Goal: Task Accomplishment & Management: Manage account settings

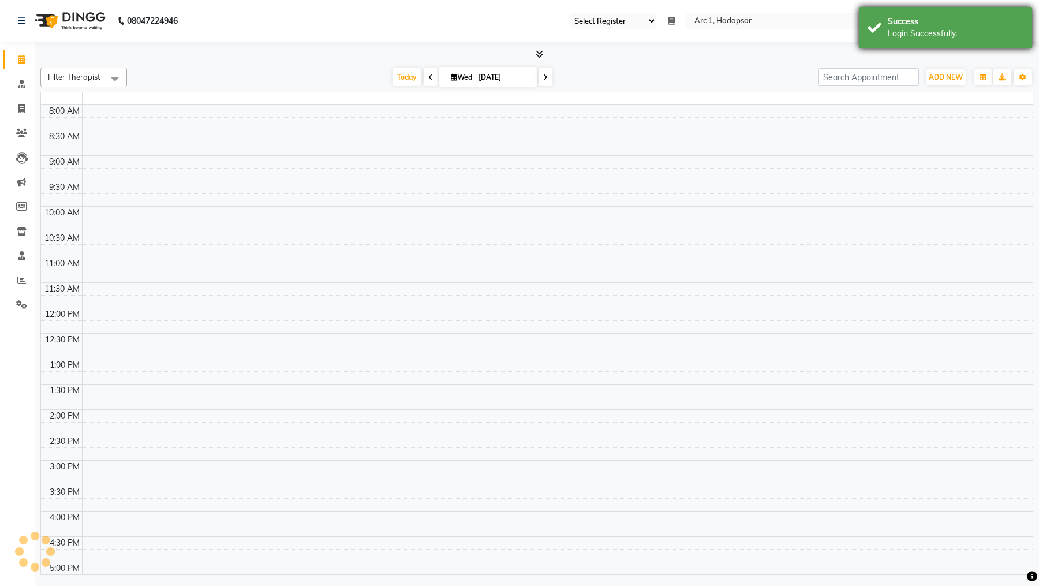
click at [928, 29] on div "Login Successfully." at bounding box center [955, 34] width 136 height 12
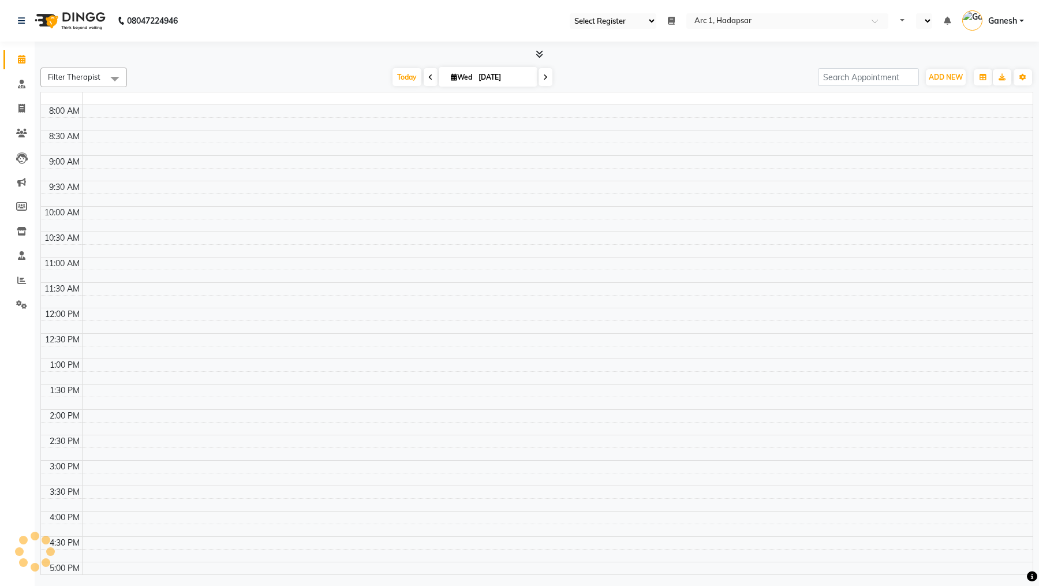
select select "94"
select select "en"
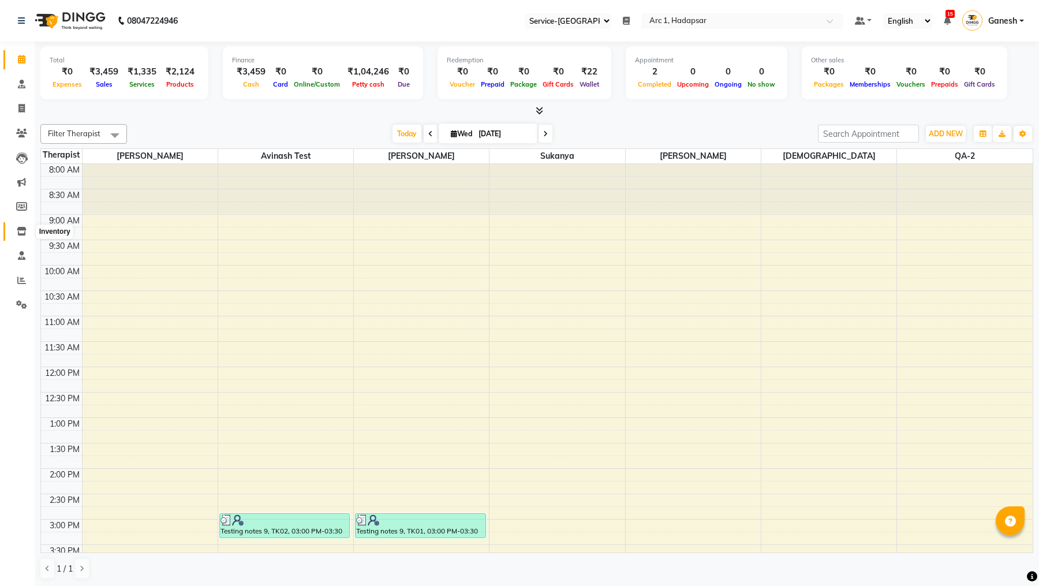
click at [23, 229] on icon at bounding box center [22, 231] width 10 height 9
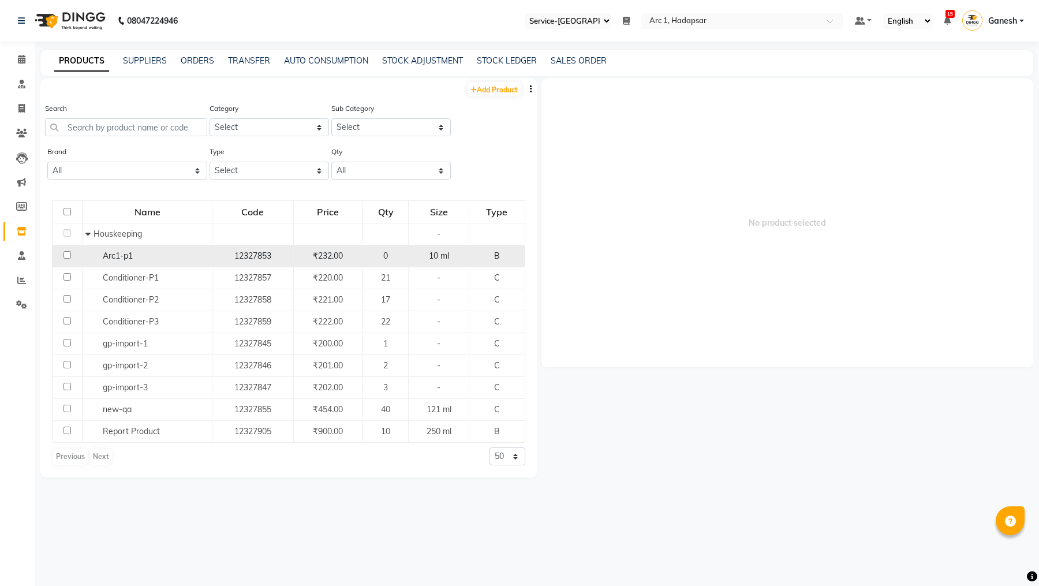
click at [118, 258] on span "Arc1-p1" at bounding box center [118, 255] width 30 height 10
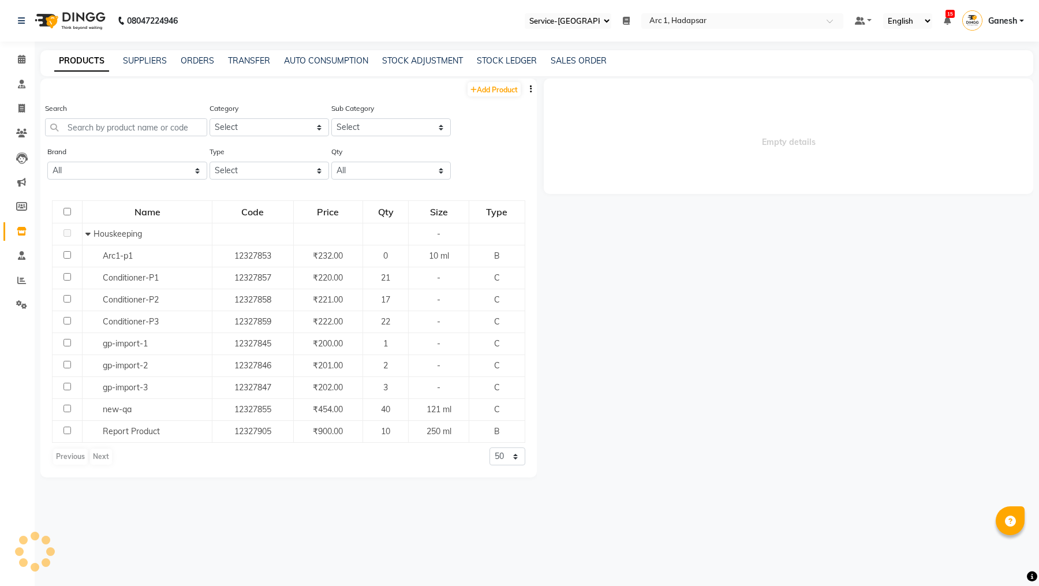
select select
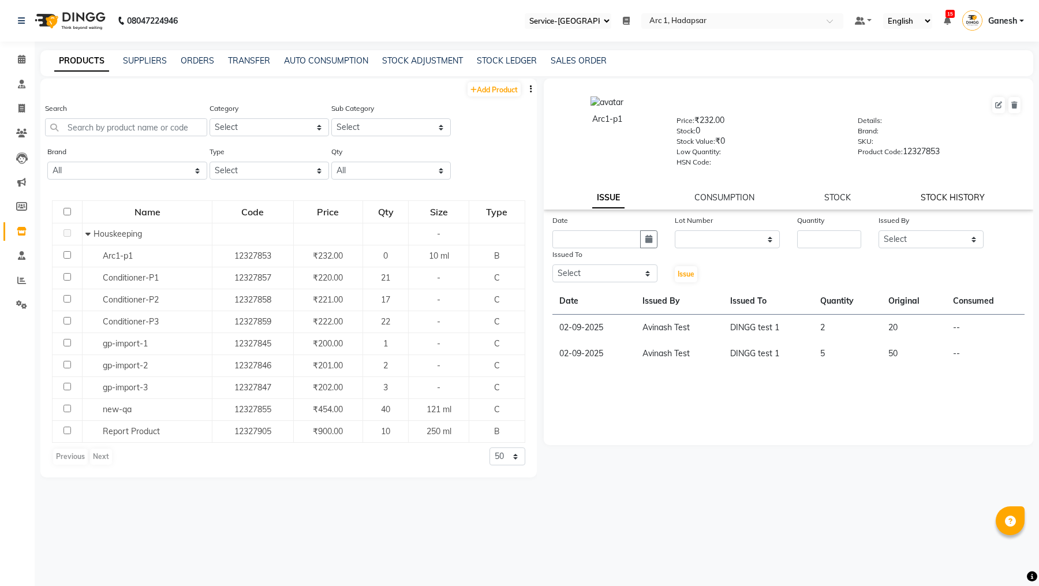
click at [952, 203] on link "STOCK HISTORY" at bounding box center [952, 197] width 64 height 10
select select "all"
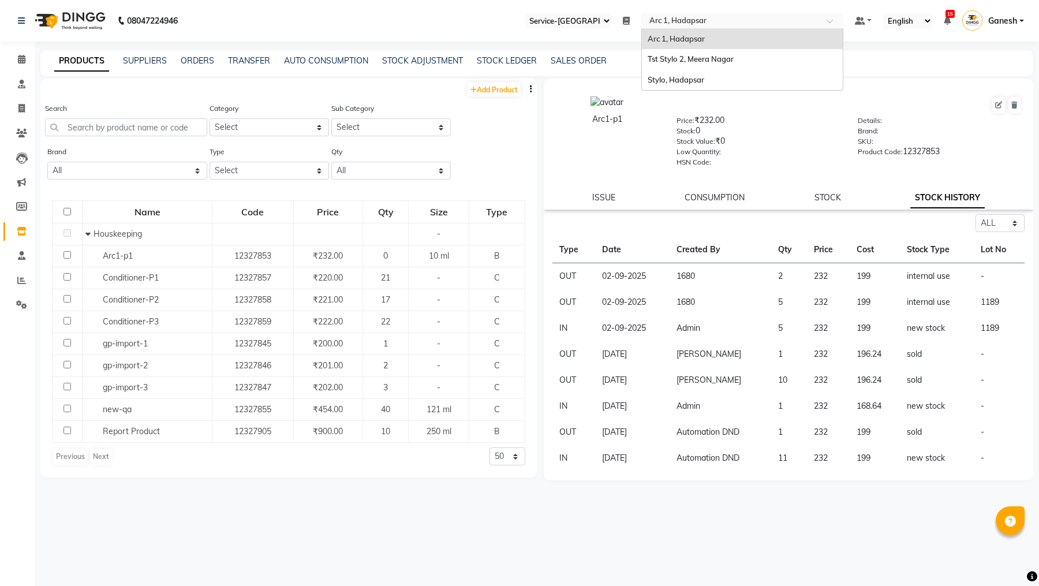
click at [678, 27] on input "text" at bounding box center [730, 22] width 167 height 12
click at [15, 256] on span at bounding box center [22, 255] width 20 height 13
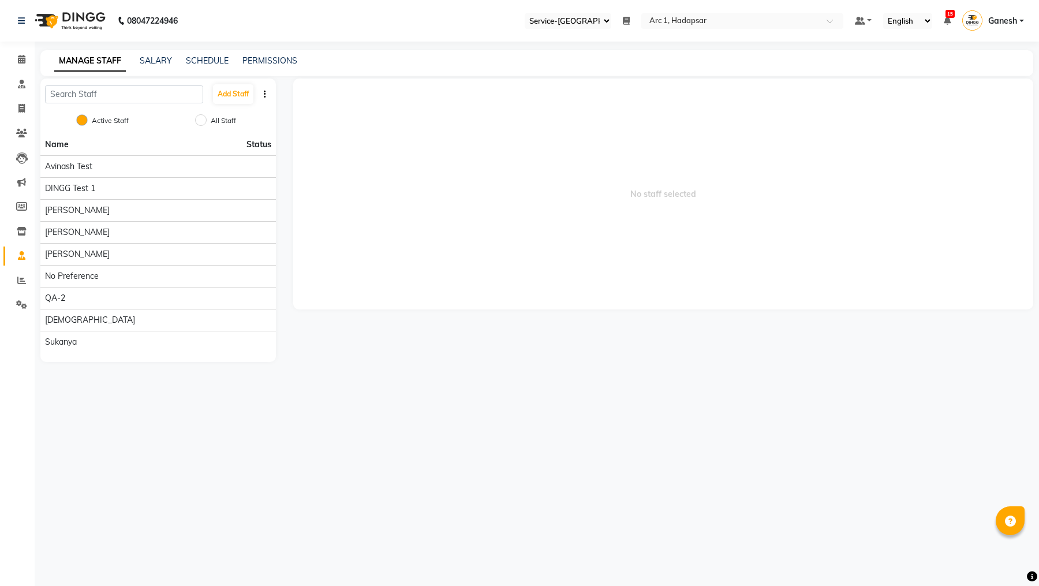
click at [1011, 18] on span "Ganesh" at bounding box center [1002, 21] width 29 height 12
click at [124, 94] on input "text" at bounding box center [124, 94] width 158 height 18
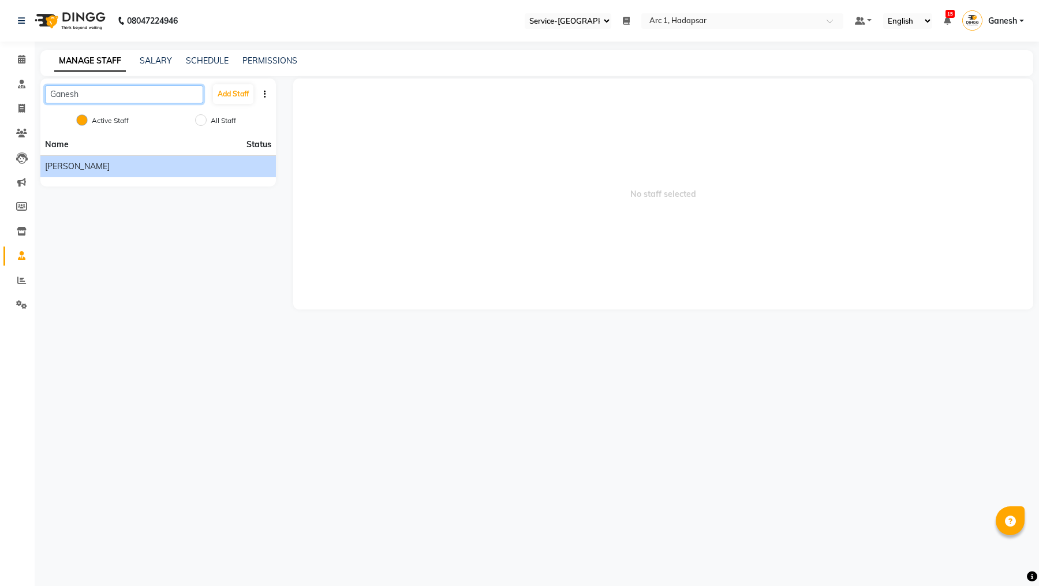
type input "Ganesh"
click at [75, 164] on span "[PERSON_NAME]" at bounding box center [77, 166] width 65 height 12
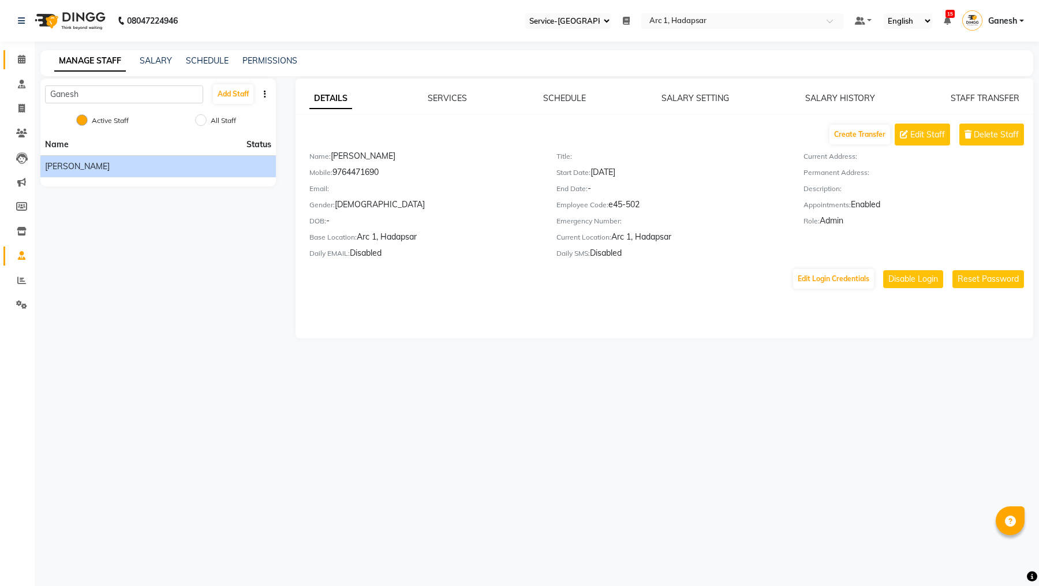
click at [22, 66] on link "Calendar" at bounding box center [17, 59] width 28 height 19
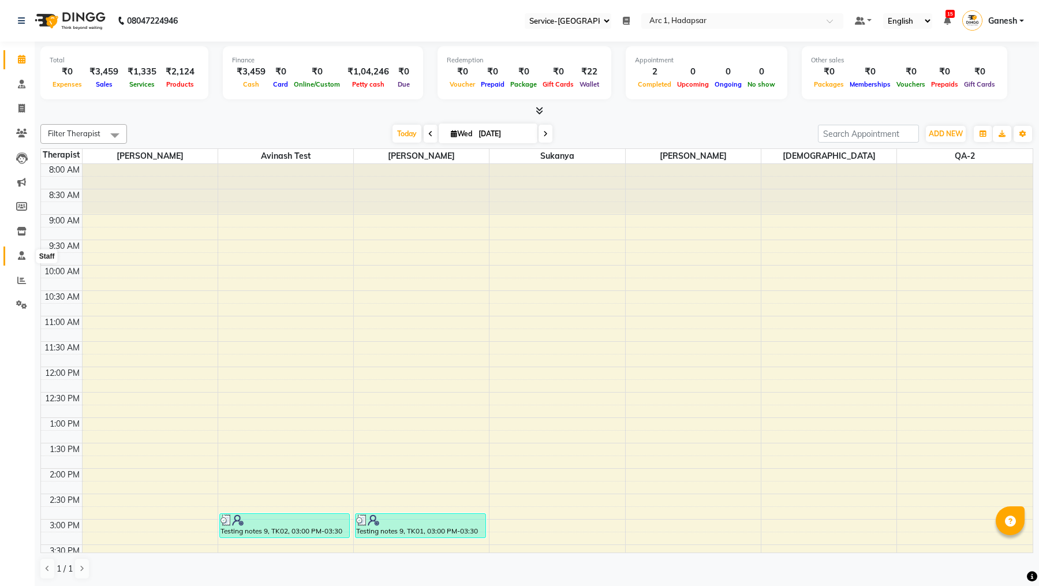
click at [17, 251] on span at bounding box center [22, 255] width 20 height 13
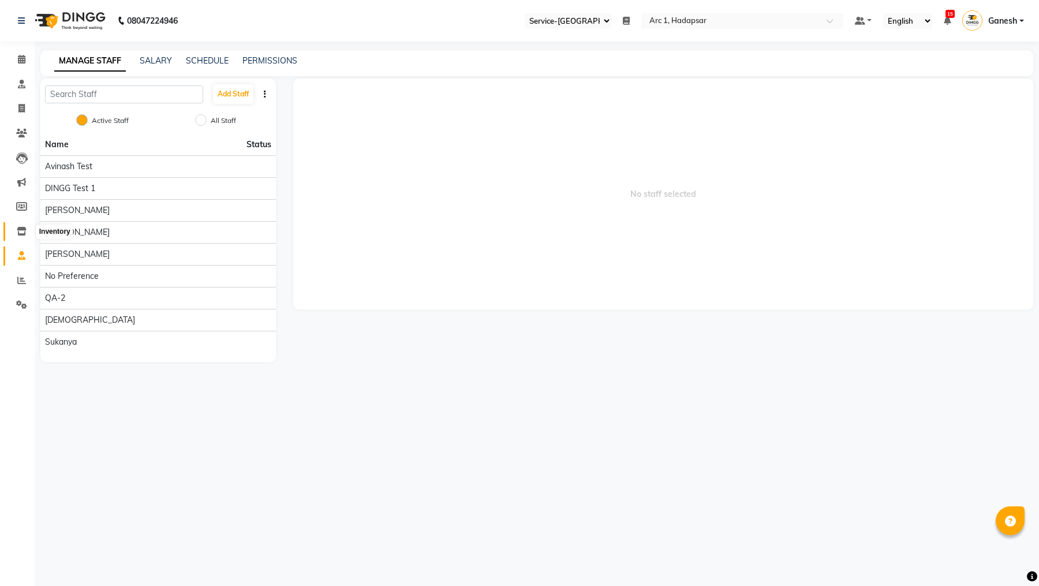
click at [16, 225] on span at bounding box center [22, 231] width 20 height 13
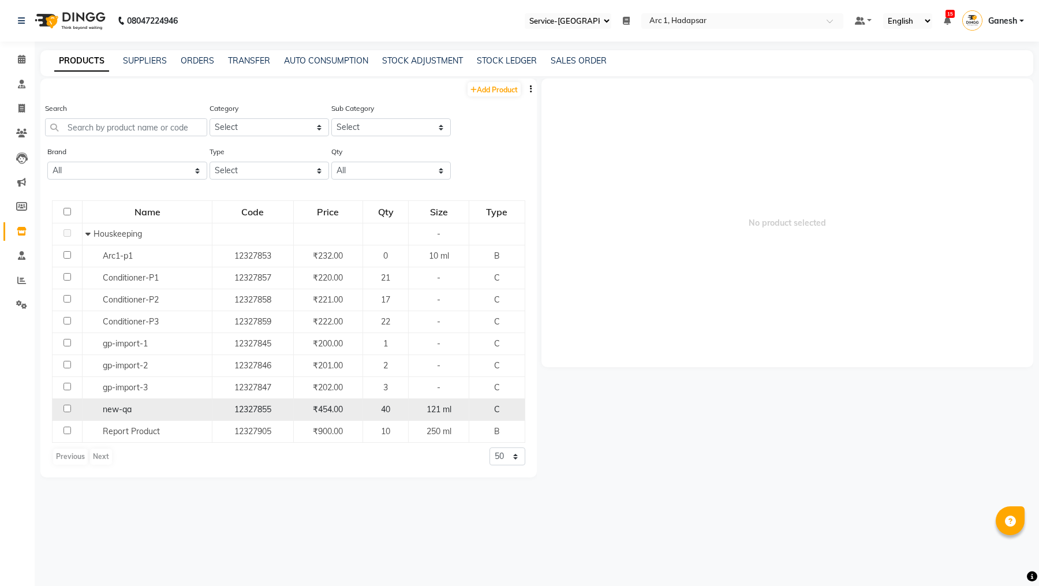
click at [118, 406] on span "new-qa" at bounding box center [117, 409] width 29 height 10
select select
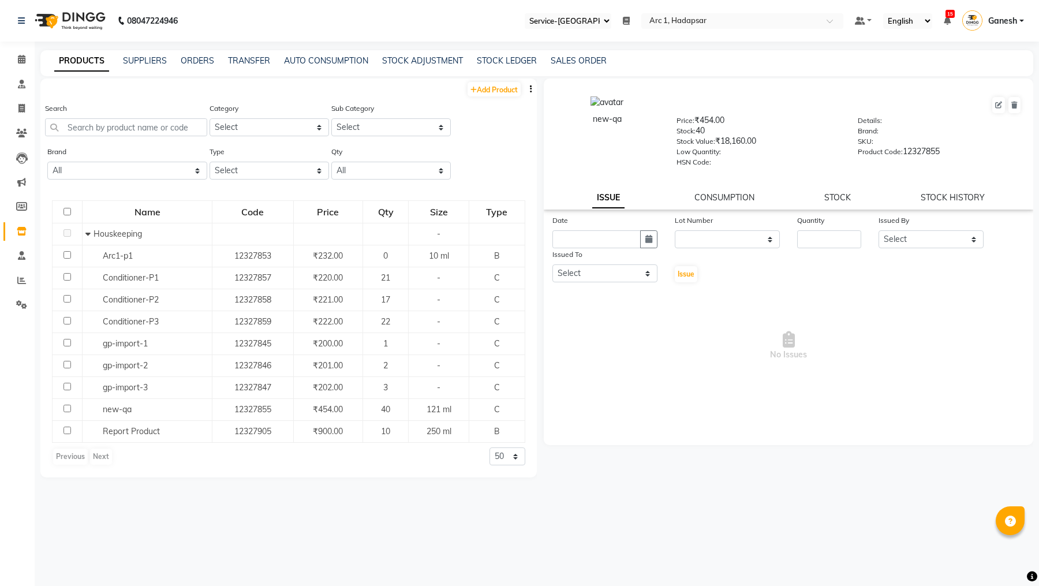
click at [828, 192] on div "new-qa Price: ₹454.00 Stock: 40 Stock Value: ₹18,160.00 Low Quantity: HSN Code:…" at bounding box center [788, 143] width 489 height 131
click at [829, 198] on link "STOCK" at bounding box center [837, 197] width 27 height 10
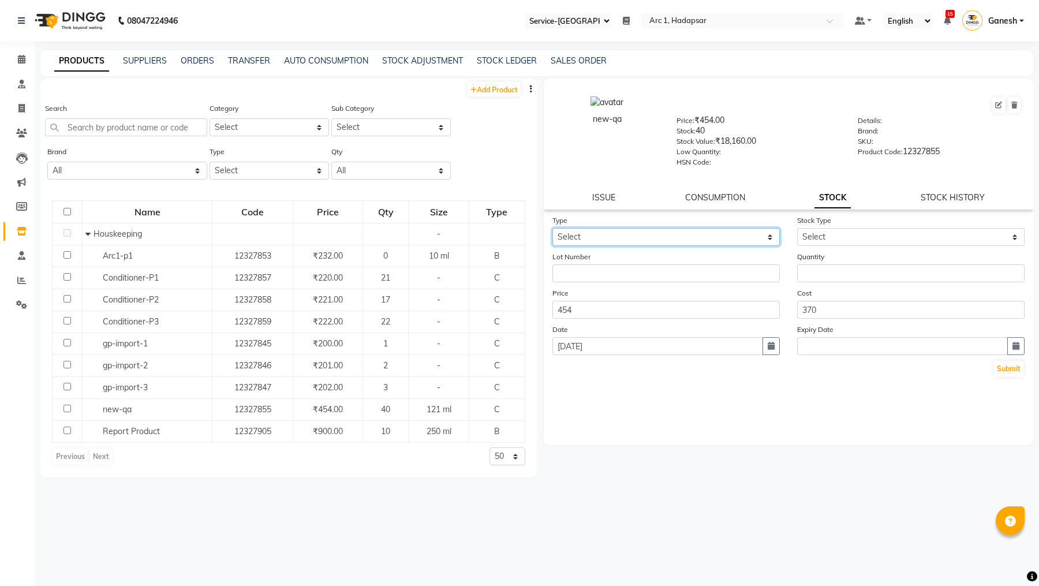
click at [640, 246] on select "Select In Out" at bounding box center [665, 237] width 227 height 18
select select "in"
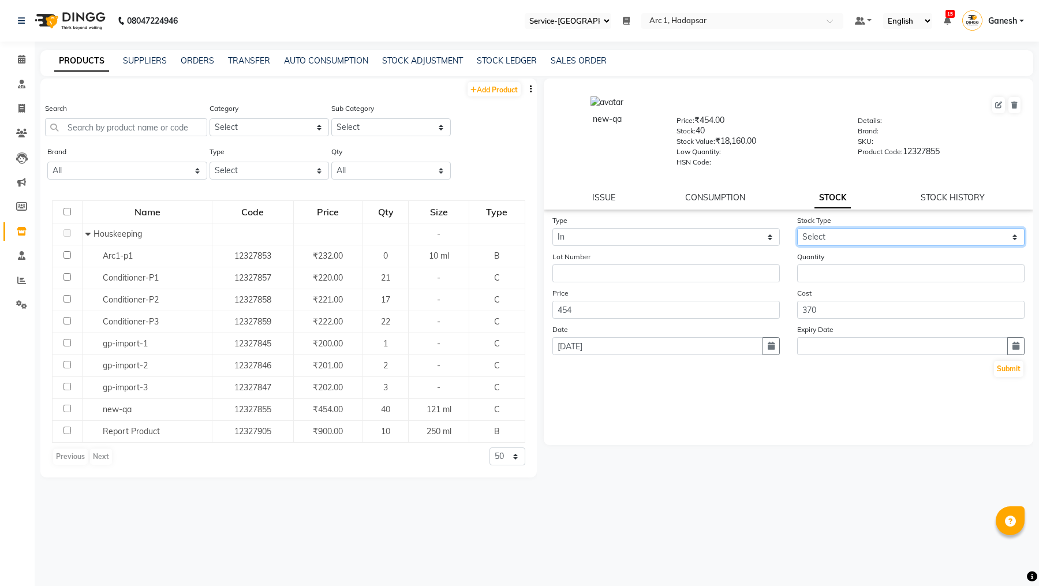
click at [808, 238] on select "Select New Stock Adjustment Return Other" at bounding box center [910, 237] width 227 height 18
select select "new stock"
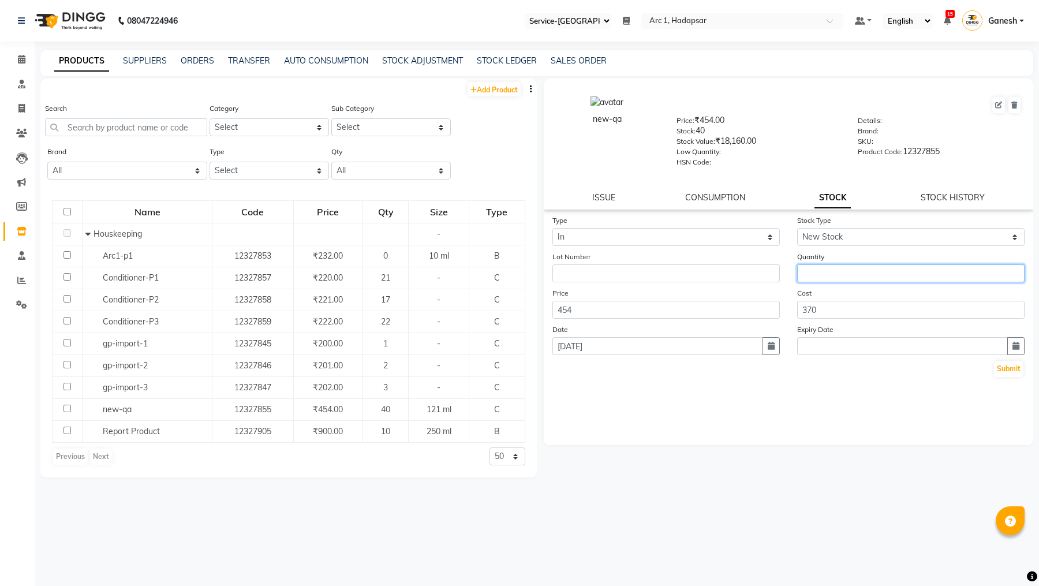
click at [808, 272] on input "number" at bounding box center [910, 273] width 227 height 18
type input "2"
click at [1002, 369] on button "Submit" at bounding box center [1008, 369] width 29 height 16
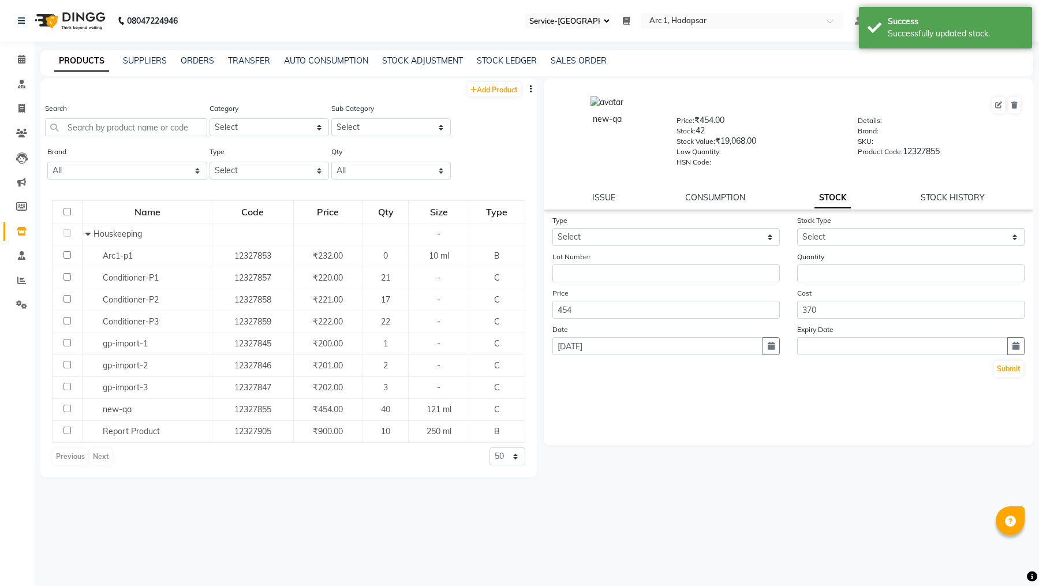
click at [935, 205] on div "new-qa Price: ₹454.00 Stock: 42 Stock Value: ₹19,068.00 Low Quantity: HSN Code:…" at bounding box center [788, 143] width 489 height 131
click at [939, 195] on link "STOCK HISTORY" at bounding box center [952, 197] width 64 height 10
select select "all"
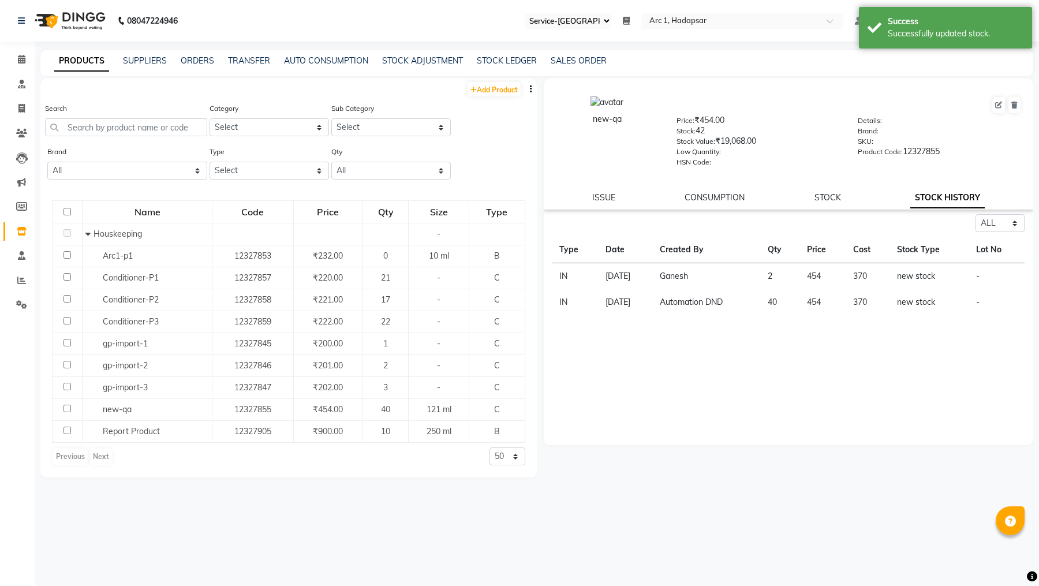
click at [689, 281] on td "Ganesh" at bounding box center [707, 276] width 108 height 27
click at [683, 277] on td "Ganesh" at bounding box center [707, 276] width 108 height 27
click at [938, 33] on div "Successfully updated stock." at bounding box center [955, 34] width 136 height 12
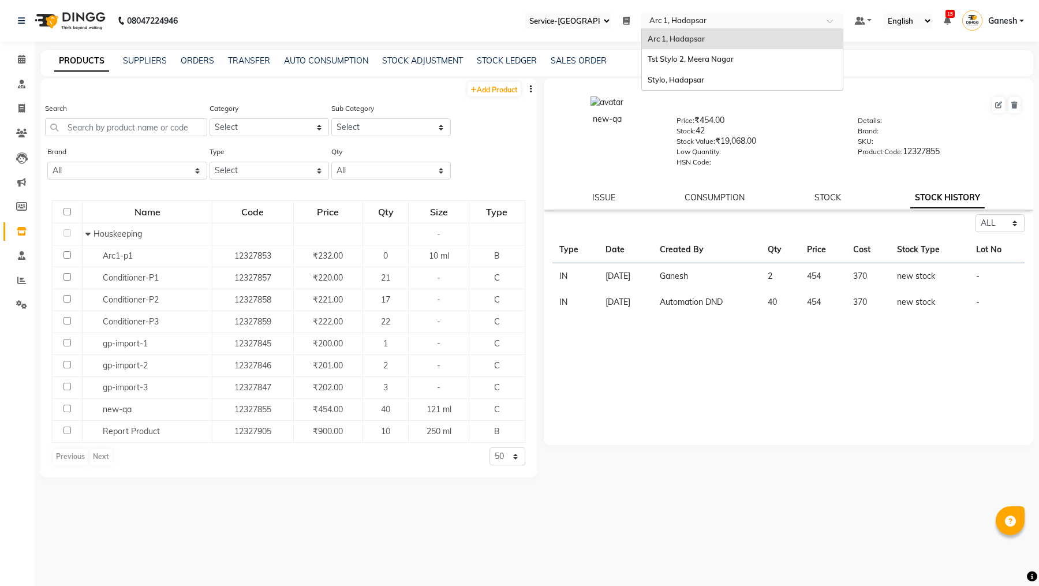
click at [701, 19] on input "text" at bounding box center [730, 22] width 167 height 12
click at [991, 25] on span "Ganesh" at bounding box center [1002, 21] width 29 height 12
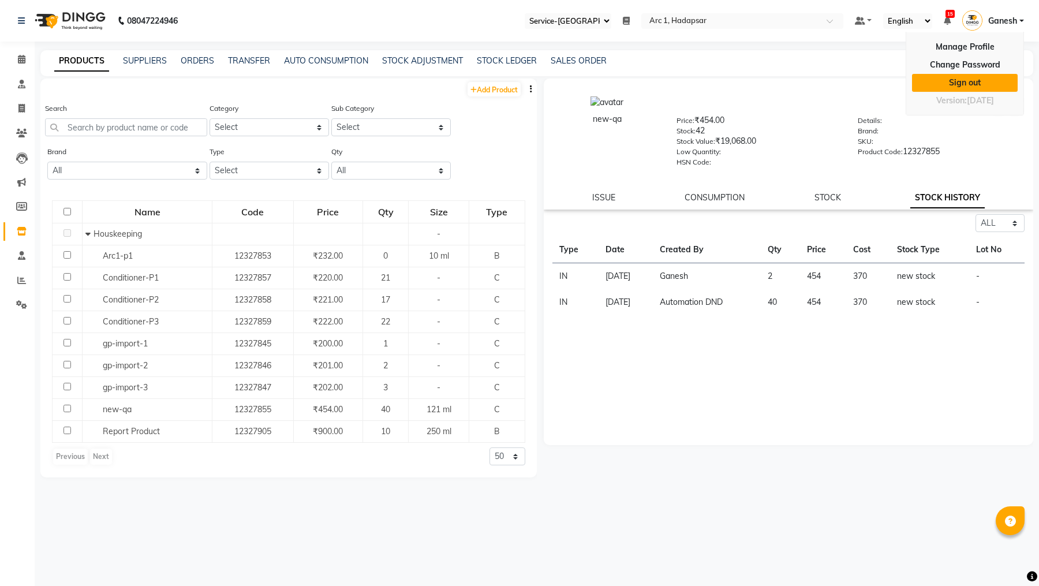
click at [958, 84] on link "Sign out" at bounding box center [965, 83] width 106 height 18
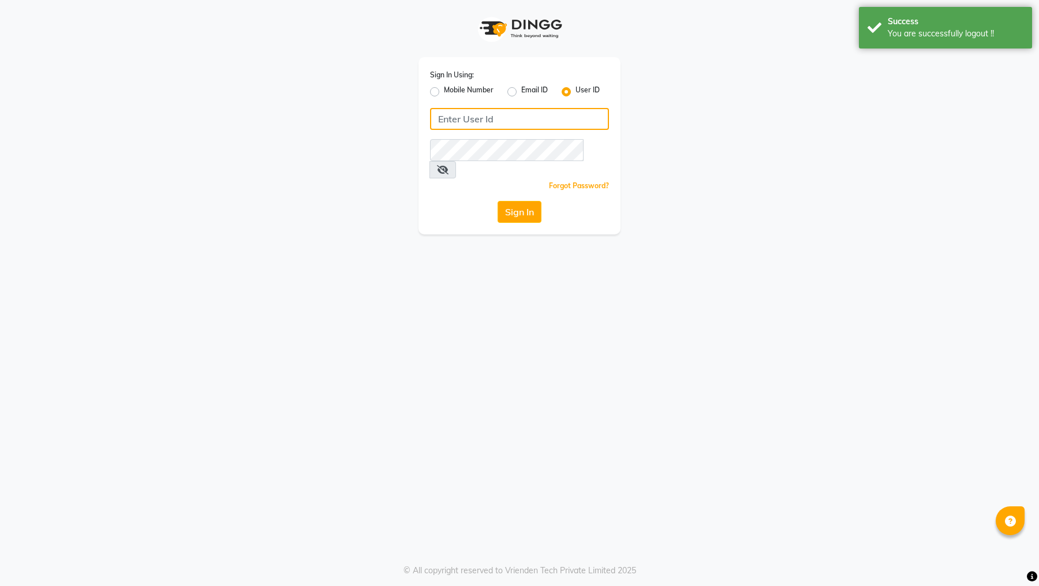
click at [490, 122] on input "Username" at bounding box center [519, 119] width 179 height 22
type input "arsp"
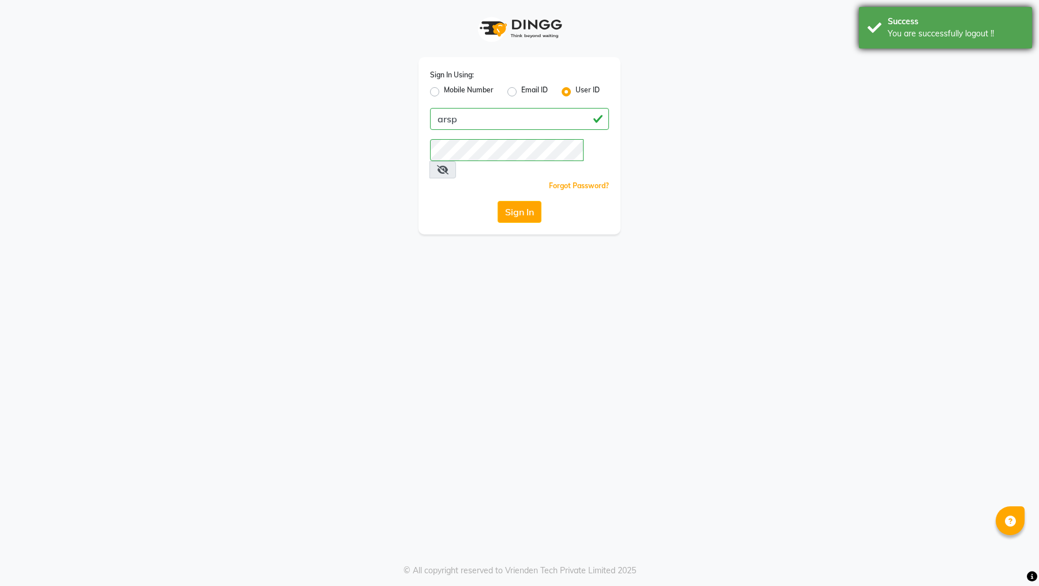
click at [930, 19] on div "Success" at bounding box center [955, 22] width 136 height 12
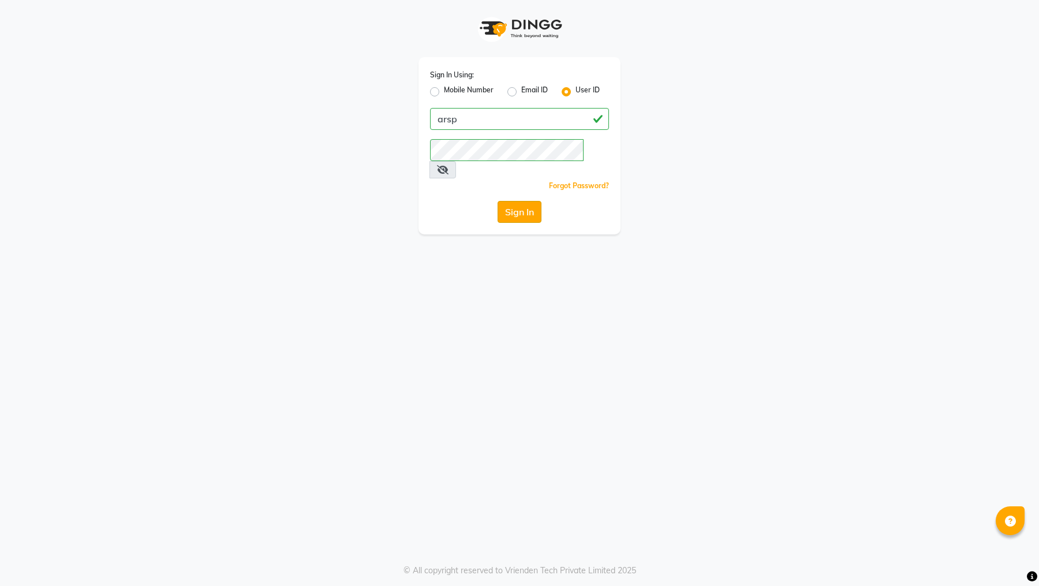
click at [512, 201] on button "Sign In" at bounding box center [519, 212] width 44 height 22
